Goal: Navigation & Orientation: Go to known website

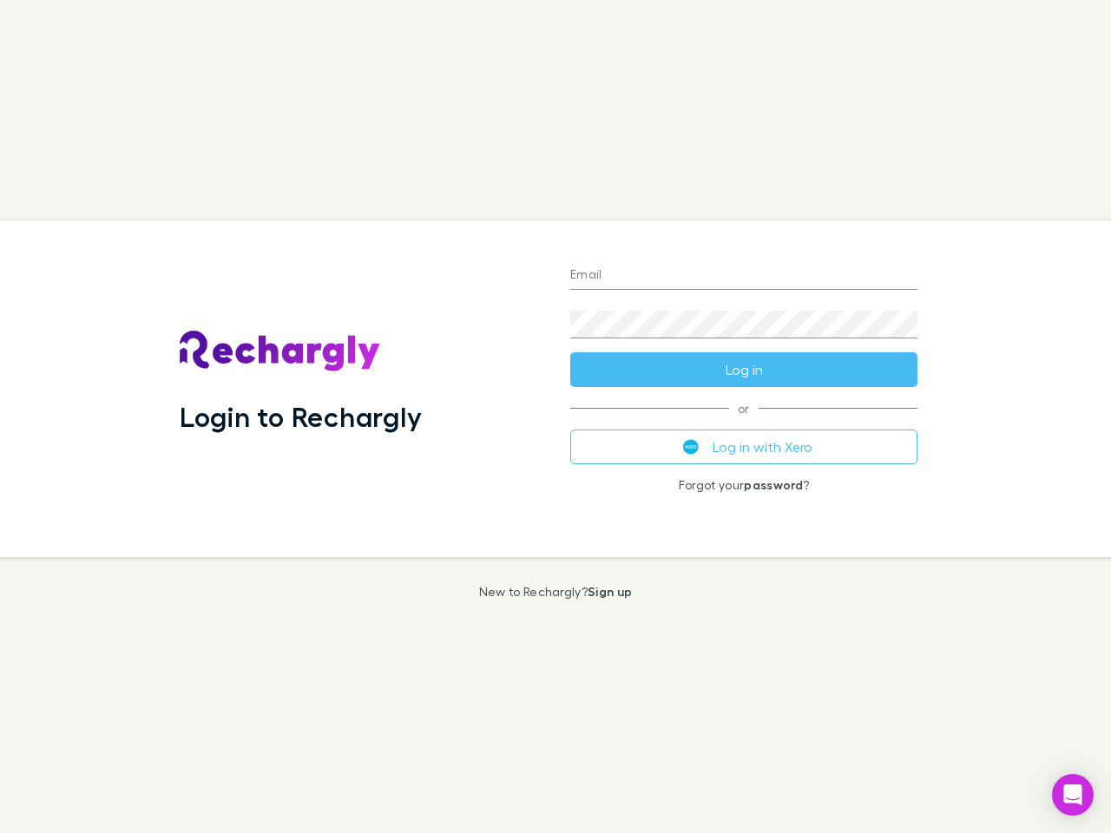
click at [555, 417] on div "Login to Rechargly" at bounding box center [361, 388] width 391 height 337
click at [744, 276] on input "Email" at bounding box center [743, 276] width 347 height 28
click at [744, 370] on form "Email Password Log in" at bounding box center [743, 317] width 347 height 139
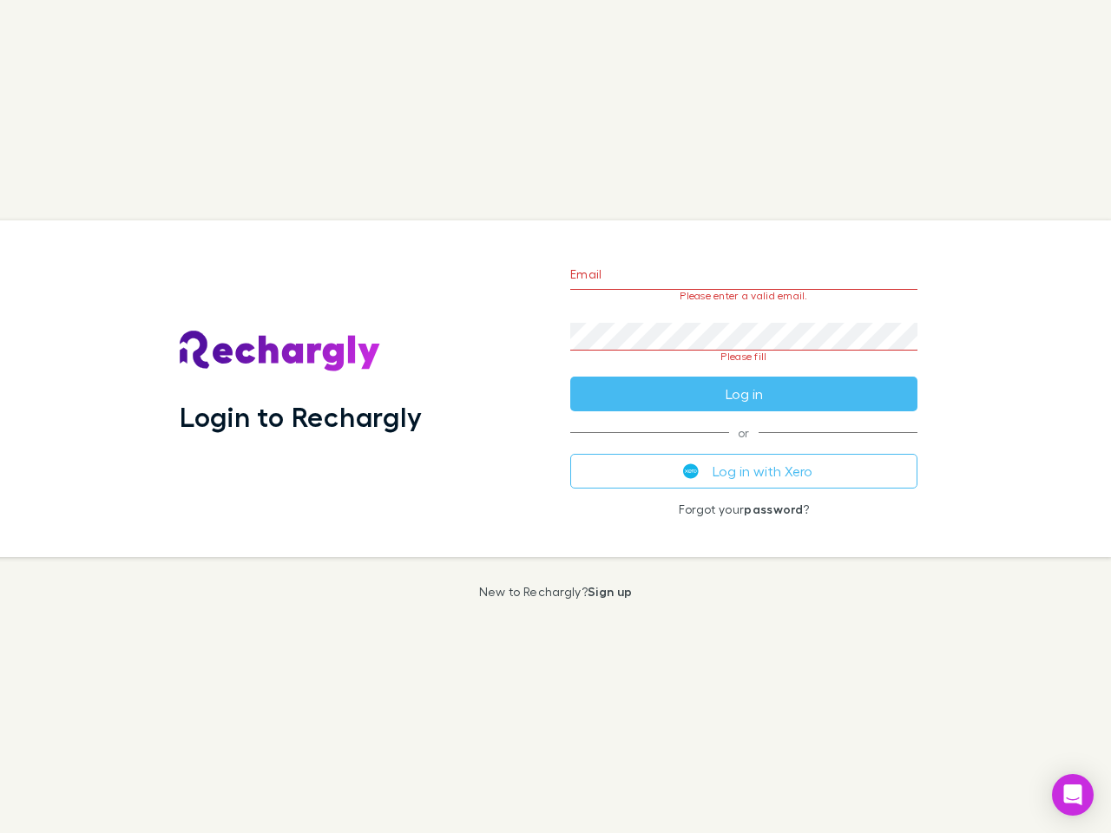
click at [744, 447] on div "Email Please enter a valid email. Password Please fill Log in or Log in with Xe…" at bounding box center [743, 388] width 375 height 337
click at [1073, 795] on icon "Open Intercom Messenger" at bounding box center [1073, 795] width 18 height 21
